Goal: Feedback & Contribution: Submit feedback/report problem

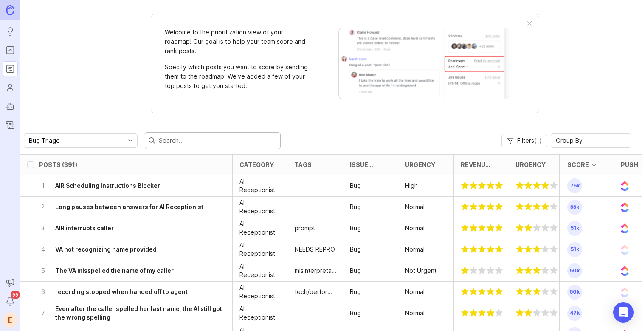
click at [175, 141] on input "text" at bounding box center [218, 140] width 118 height 9
click at [11, 49] on icon "Portal" at bounding box center [10, 50] width 9 height 10
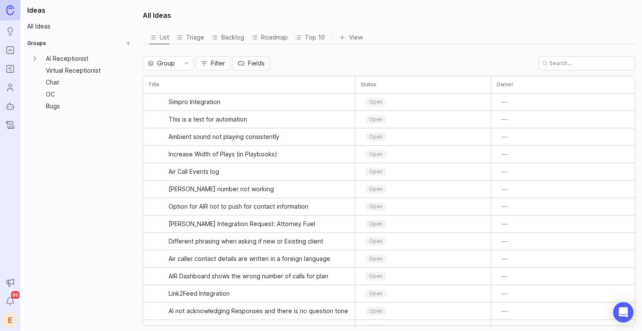
click at [602, 63] on input "text" at bounding box center [591, 63] width 82 height 8
type input "email"
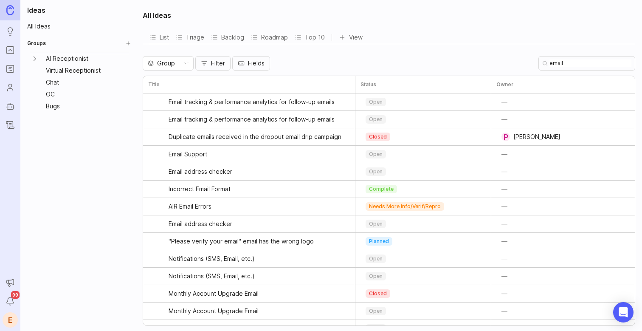
click at [207, 57] on button "Filter" at bounding box center [212, 63] width 35 height 14
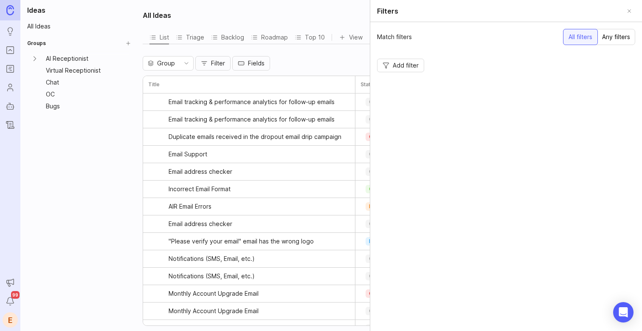
click at [412, 71] on button "Add filter" at bounding box center [400, 66] width 47 height 14
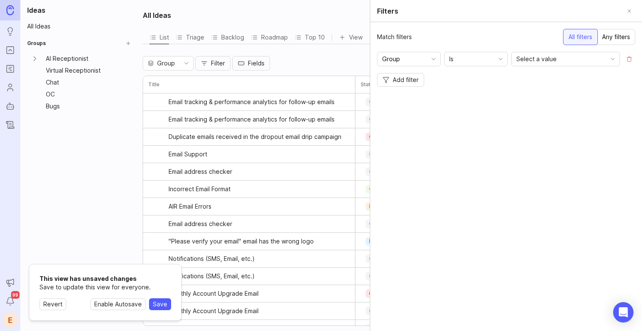
click at [421, 55] on input "Group" at bounding box center [404, 58] width 44 height 9
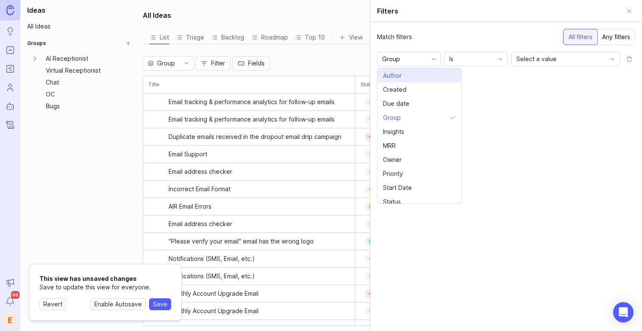
click at [416, 77] on li "Author" at bounding box center [420, 75] width 84 height 14
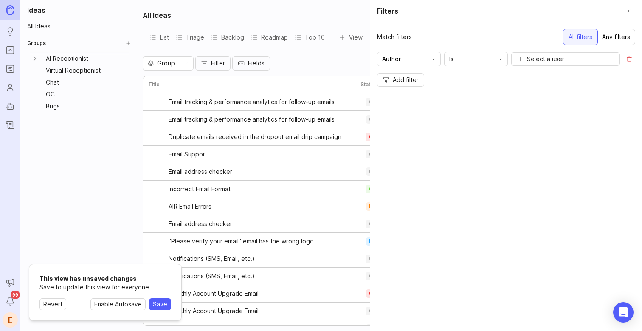
click at [552, 57] on span "Select a user" at bounding box center [545, 59] width 37 height 8
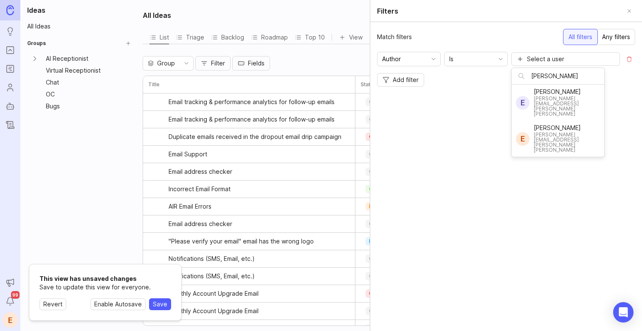
type input "[PERSON_NAME]"
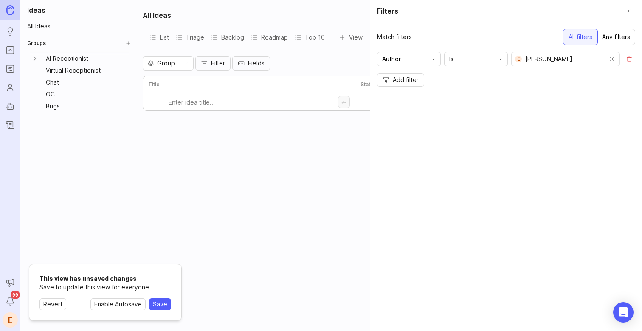
click at [319, 167] on div "All Ideas List Triage Backlog Roadmap Top 10 View To pick up a draggable item, …" at bounding box center [390, 165] width 505 height 331
click at [629, 12] on button "Close" at bounding box center [630, 11] width 12 height 12
click at [587, 70] on div "email" at bounding box center [587, 63] width 97 height 14
click at [588, 65] on input "email" at bounding box center [591, 63] width 82 height 8
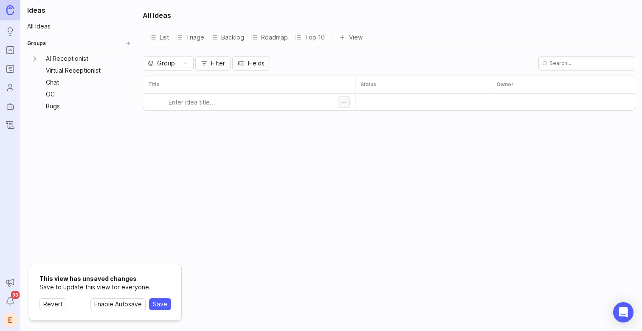
click at [177, 64] on div "Group" at bounding box center [161, 64] width 37 height 14
click at [181, 63] on icon "toggle icon" at bounding box center [187, 63] width 14 height 7
click at [62, 61] on link "AI Receptionist" at bounding box center [82, 59] width 80 height 12
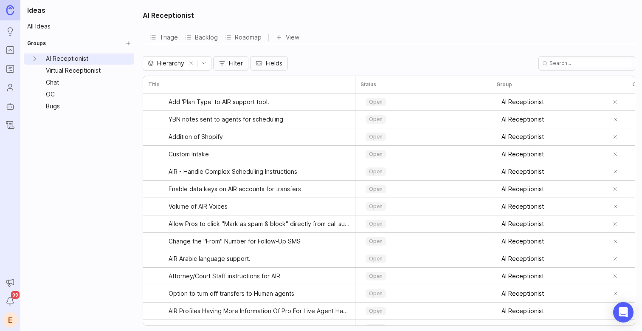
click at [239, 62] on span "Filter" at bounding box center [236, 63] width 14 height 8
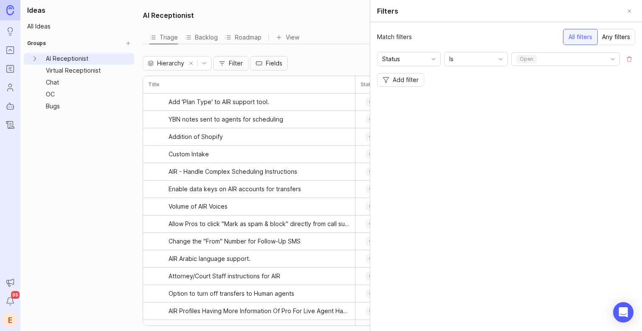
click at [426, 57] on div "Status" at bounding box center [402, 59] width 49 height 14
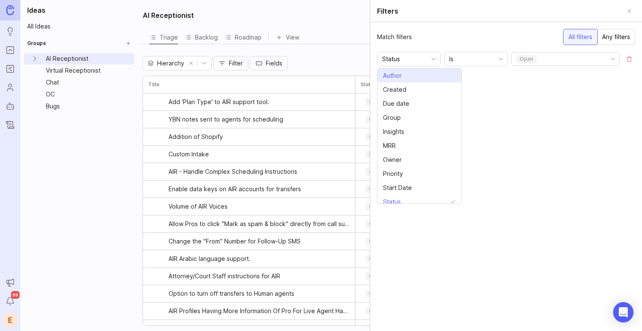
click at [423, 69] on li "Author" at bounding box center [420, 75] width 84 height 14
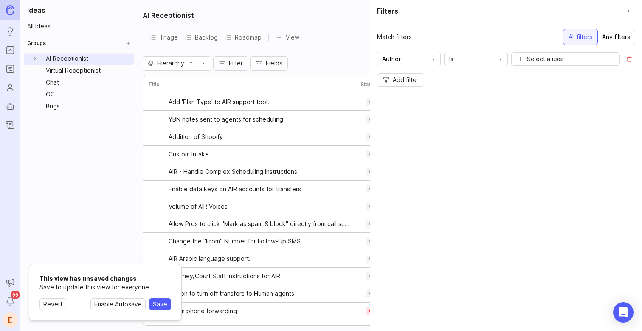
click at [549, 60] on span "Select a user" at bounding box center [545, 59] width 37 height 8
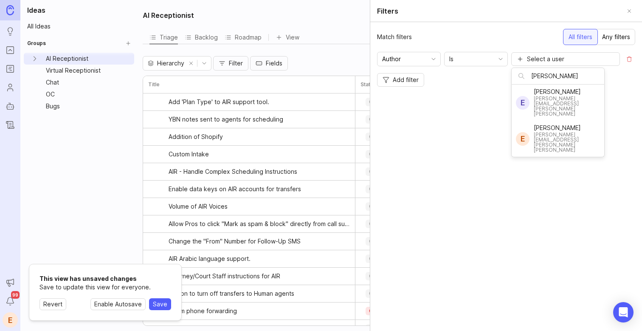
type input "[PERSON_NAME]"
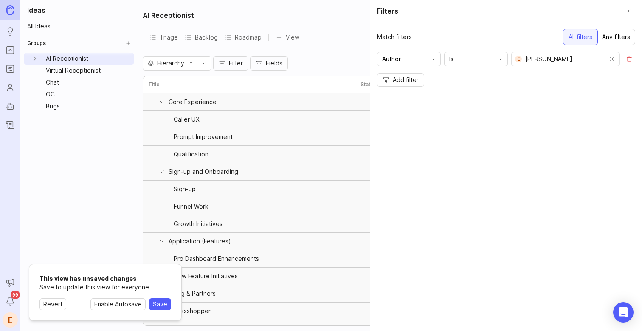
click at [330, 39] on div "Triage Backlog Roadmap View" at bounding box center [389, 38] width 493 height 14
click at [627, 13] on button "Close" at bounding box center [630, 11] width 12 height 12
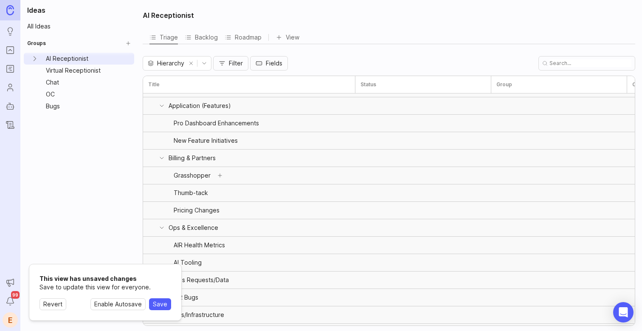
scroll to position [155, 0]
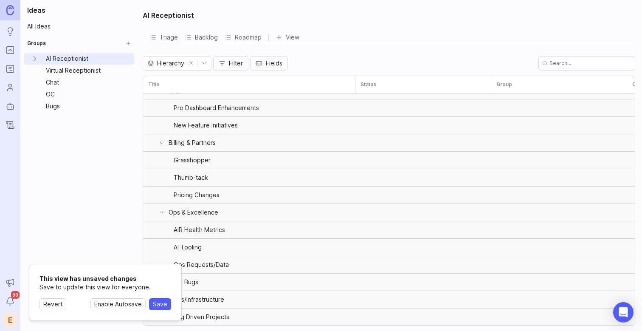
click at [55, 304] on span "Revert" at bounding box center [52, 304] width 19 height 8
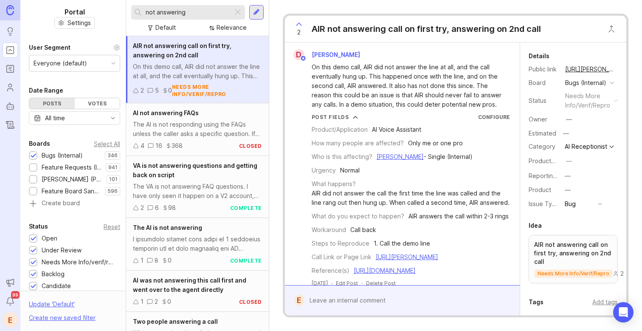
click at [104, 144] on div "Select All" at bounding box center [107, 143] width 26 height 5
click at [198, 12] on input "not answering" at bounding box center [188, 12] width 84 height 9
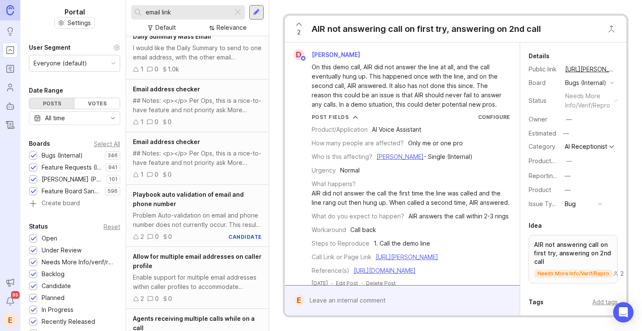
scroll to position [776, 0]
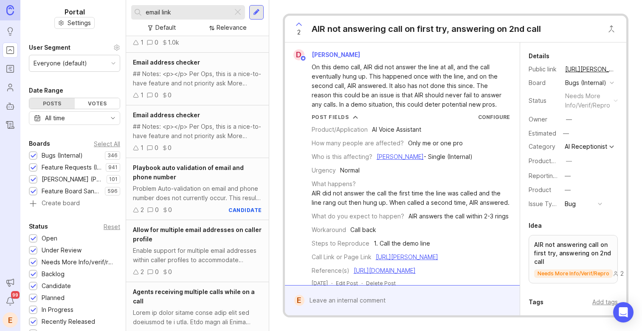
click at [195, 18] on div "email link" at bounding box center [182, 12] width 102 height 14
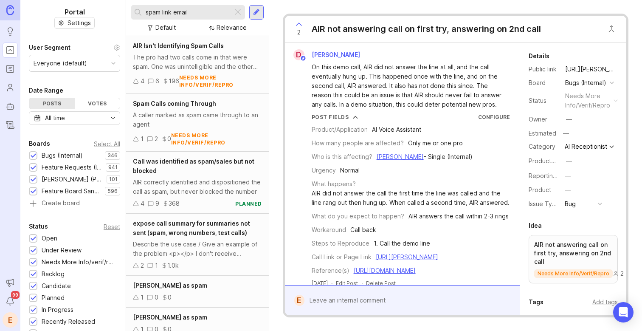
type input "spam link email"
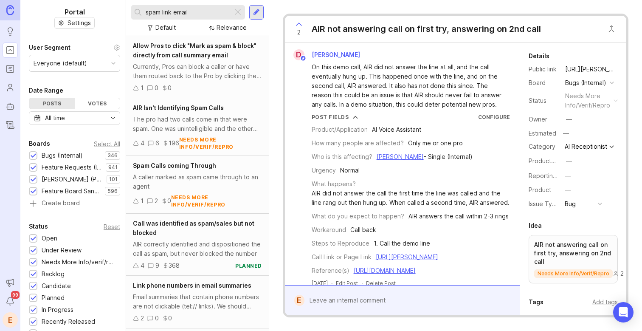
click at [186, 75] on div "Currently, Pros can block a caller or have them routed back to the Pro by click…" at bounding box center [197, 71] width 129 height 19
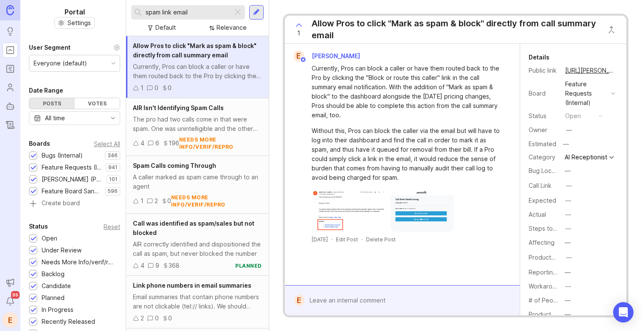
click at [374, 307] on div at bounding box center [409, 300] width 208 height 16
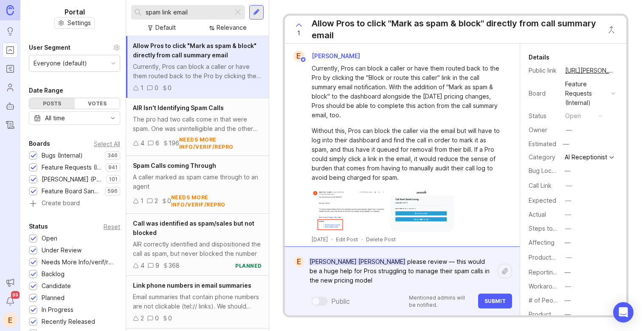
click at [349, 262] on textarea "[PERSON_NAME] [PERSON_NAME] please review — this would be a huge help for Pros …" at bounding box center [401, 271] width 193 height 35
click at [435, 262] on textarea "[PERSON_NAME] [PERSON_NAME] please review — this would be a huge help for Pros …" at bounding box center [401, 271] width 193 height 35
click at [427, 283] on textarea "[PERSON_NAME] [PERSON_NAME] please review — this would be a huge help for Pros …" at bounding box center [401, 271] width 193 height 35
type textarea "[PERSON_NAME] [PERSON_NAME] please review — this would be a huge help for Pros …"
click at [496, 302] on span "Submit" at bounding box center [495, 301] width 21 height 6
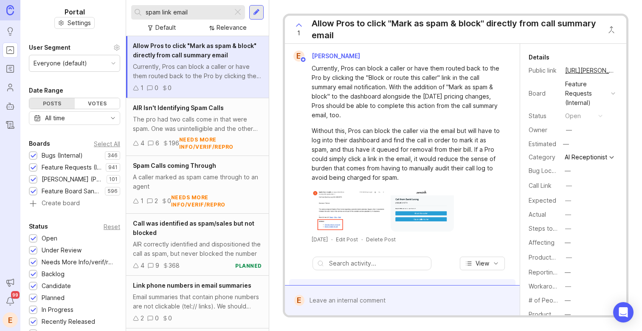
scroll to position [74, 0]
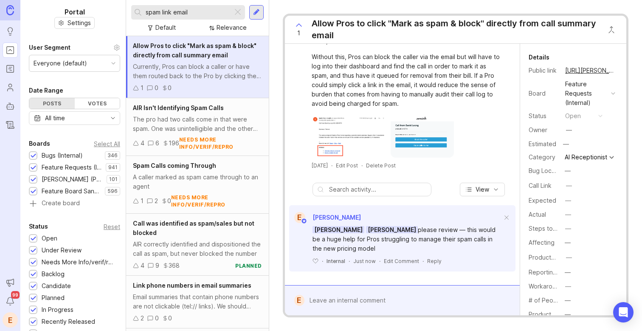
click at [364, 303] on div at bounding box center [409, 300] width 208 height 16
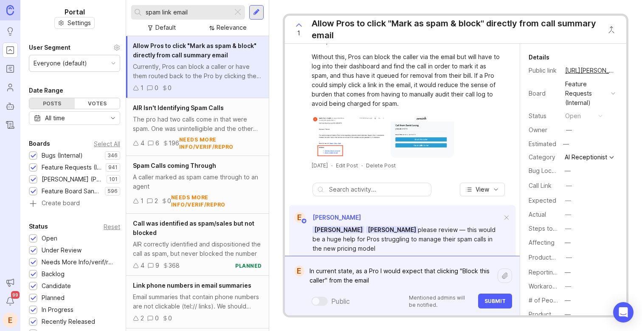
drag, startPoint x: 376, startPoint y: 284, endPoint x: 330, endPoint y: 283, distance: 46.7
click at [330, 283] on textarea "In current state, as a Pro I would expect that clicking "Block this caller" fro…" at bounding box center [401, 275] width 193 height 25
drag, startPoint x: 408, startPoint y: 282, endPoint x: 370, endPoint y: 280, distance: 38.3
click at [370, 280] on textarea "In current state, as a Pro I would expect that clicking "Block this caller" mig…" at bounding box center [401, 275] width 193 height 25
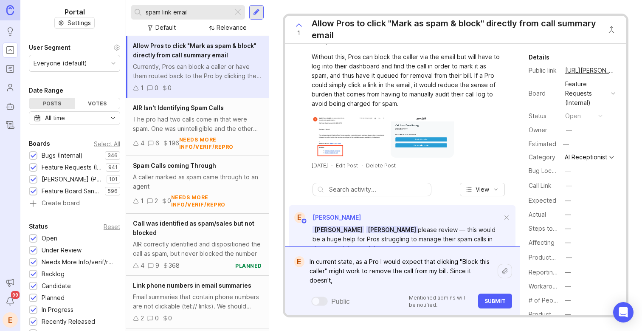
click at [358, 283] on textarea "In current state, as a Pro I would expect that clicking "Block this caller" mig…" at bounding box center [401, 271] width 193 height 35
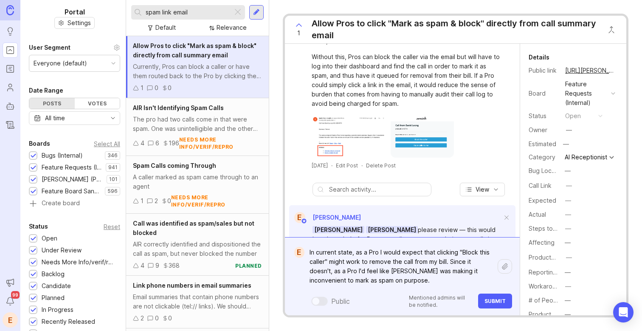
type textarea "In current state, as a Pro I would expect that clicking "Block this caller" mig…"
click at [487, 304] on span "Submit" at bounding box center [495, 301] width 21 height 6
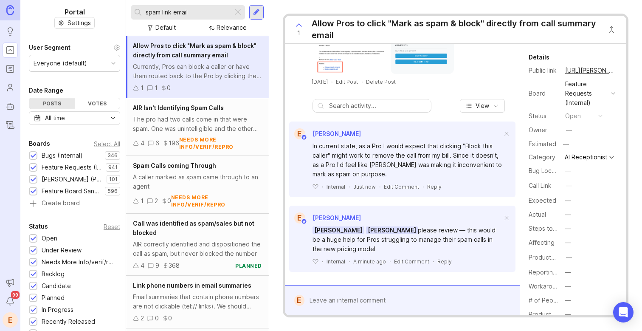
scroll to position [158, 0]
